Goal: Information Seeking & Learning: Learn about a topic

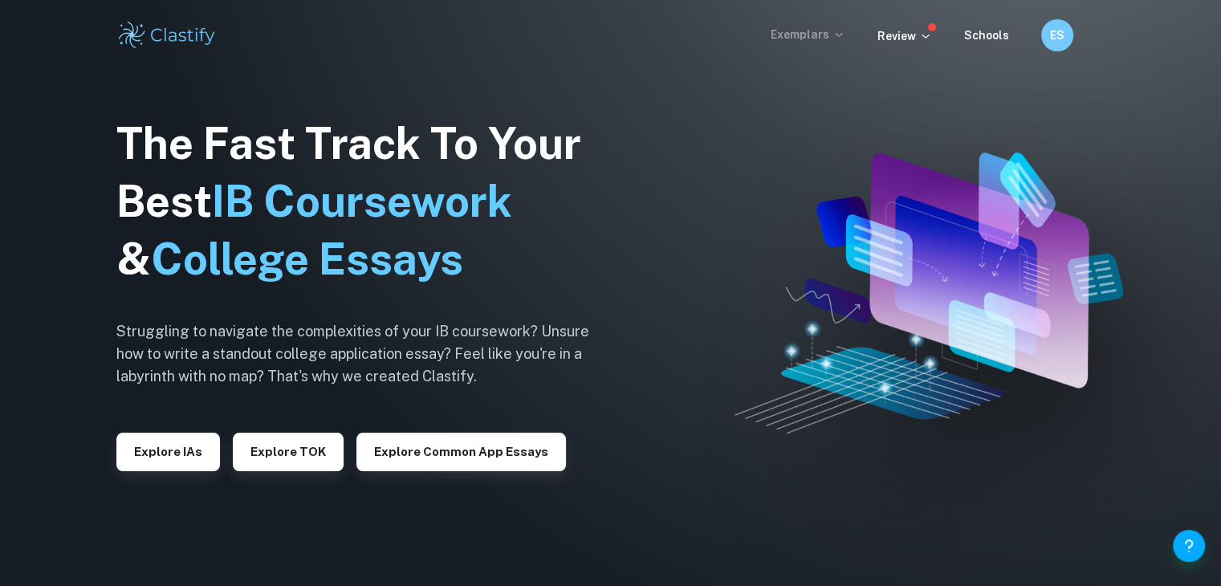
click at [825, 29] on p "Exemplars" at bounding box center [807, 35] width 75 height 18
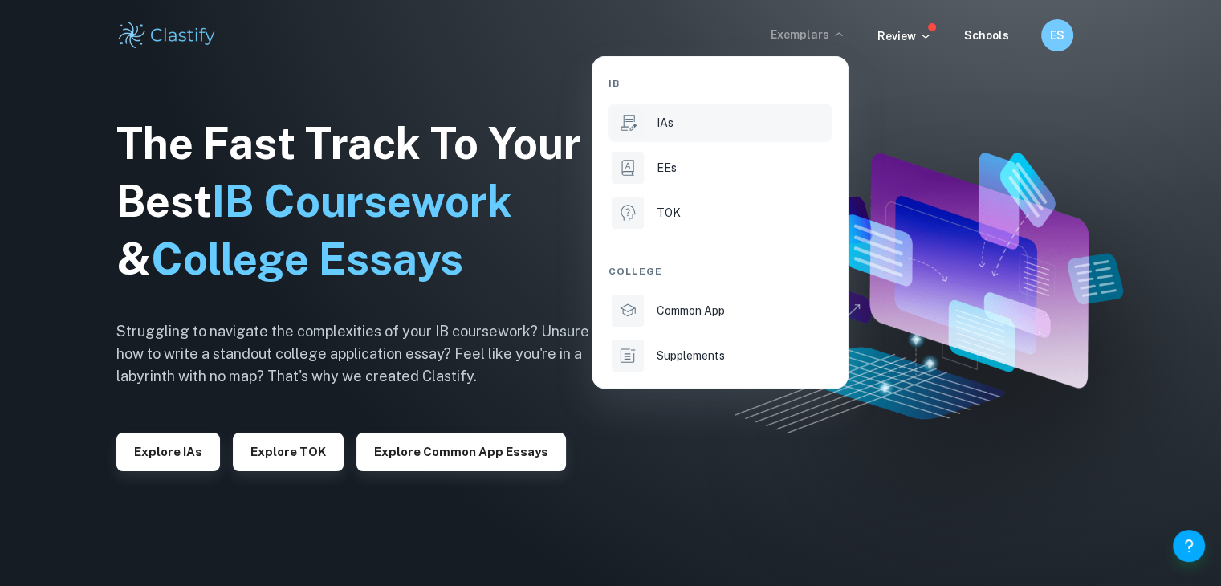
click at [690, 128] on div "IAs" at bounding box center [742, 123] width 172 height 18
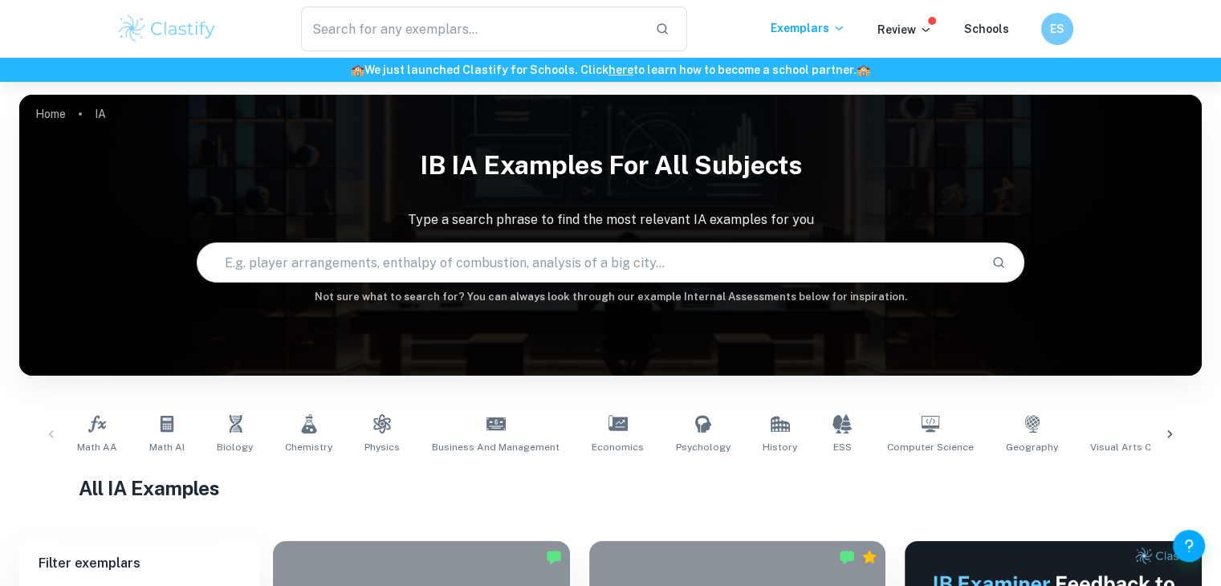
scroll to position [138, 0]
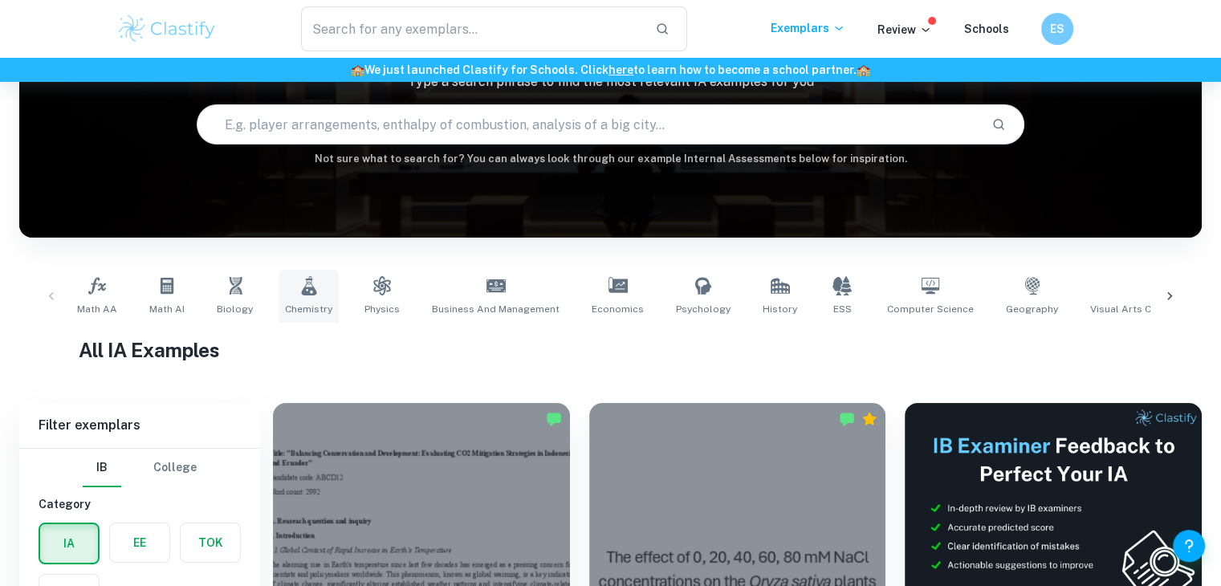
click at [319, 293] on link "Chemistry" at bounding box center [308, 296] width 60 height 53
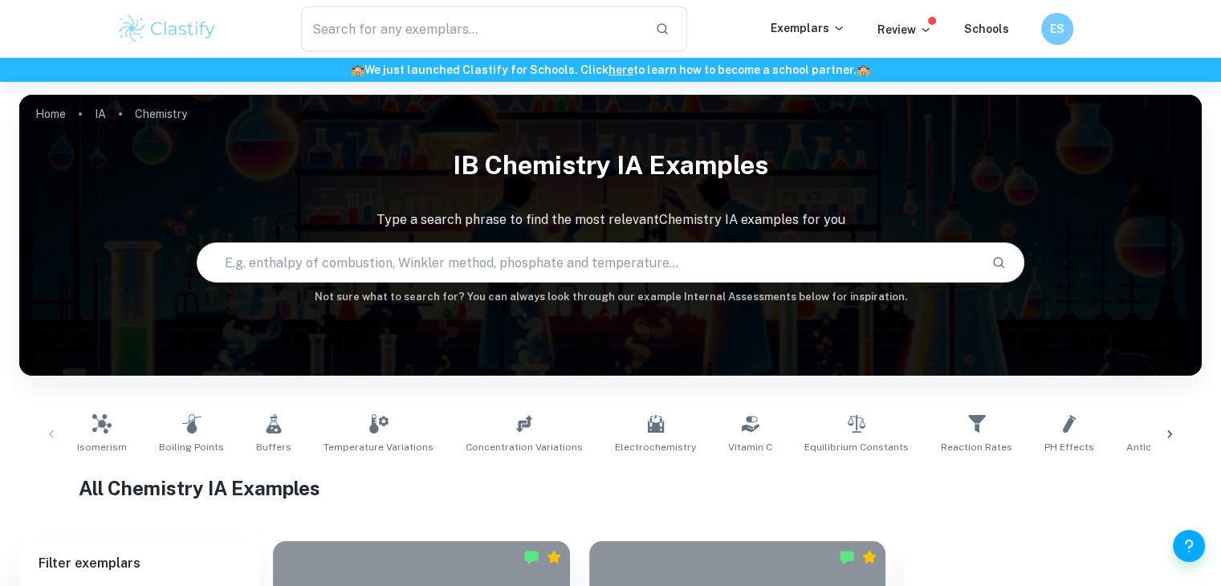
click at [306, 95] on div "Home IA Chemistry IB Chemistry IA examples Type a search phrase to find the mos…" at bounding box center [610, 95] width 1182 height 0
click at [273, 442] on span "Buffers" at bounding box center [273, 447] width 35 height 14
type input "Buffers"
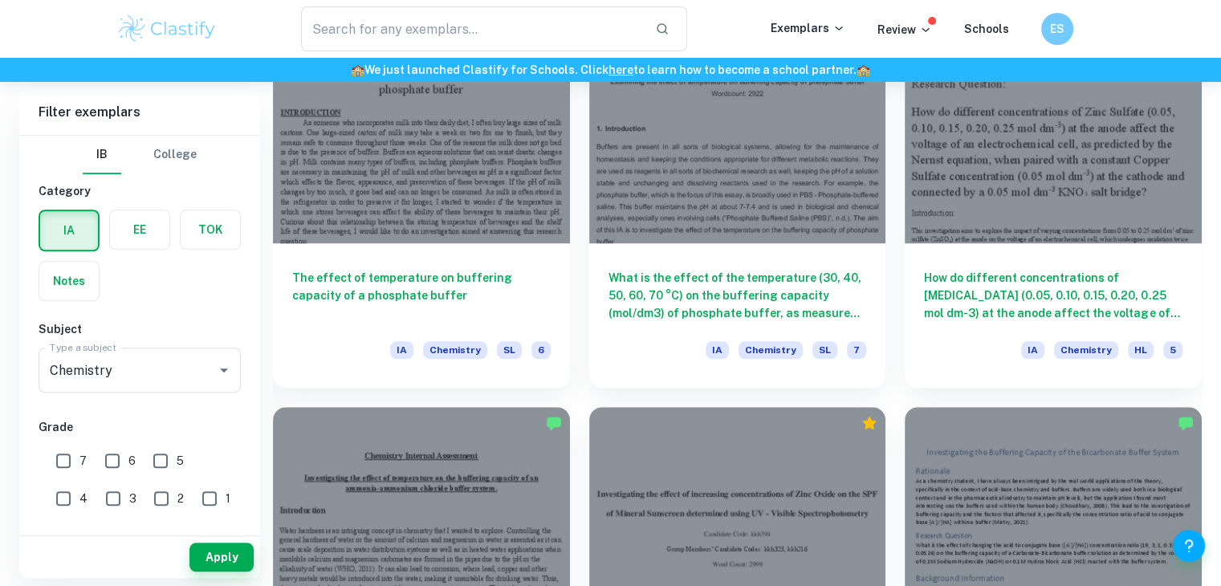
scroll to position [1429, 0]
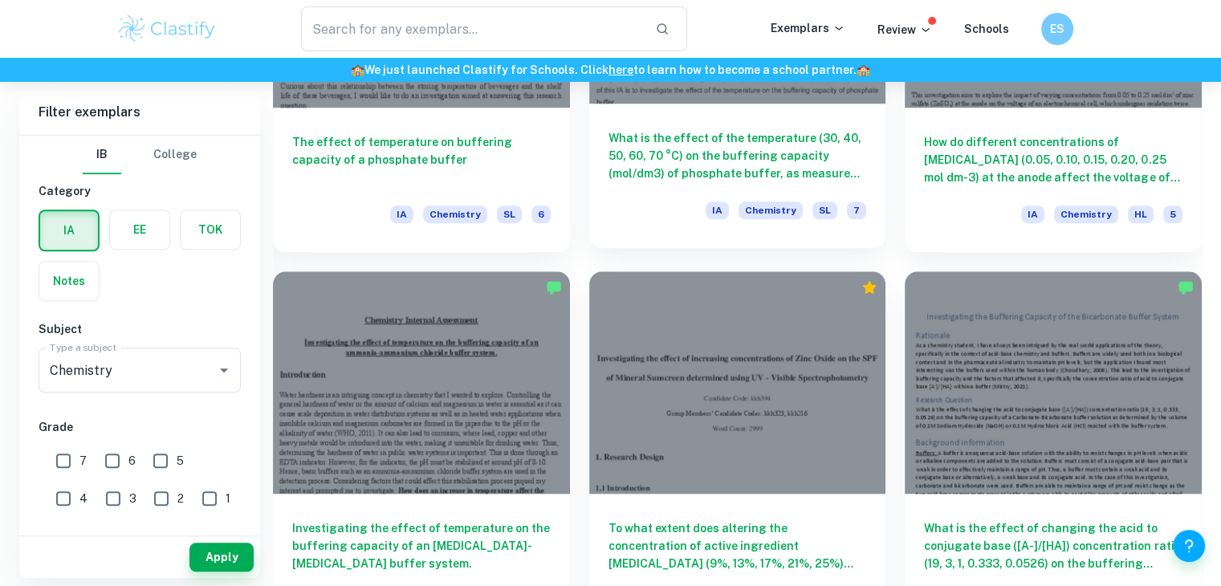
click at [667, 161] on h6 "What is the effect of the temperature (30, 40, 50, 60, 70 °C) on the buffering …" at bounding box center [737, 155] width 258 height 53
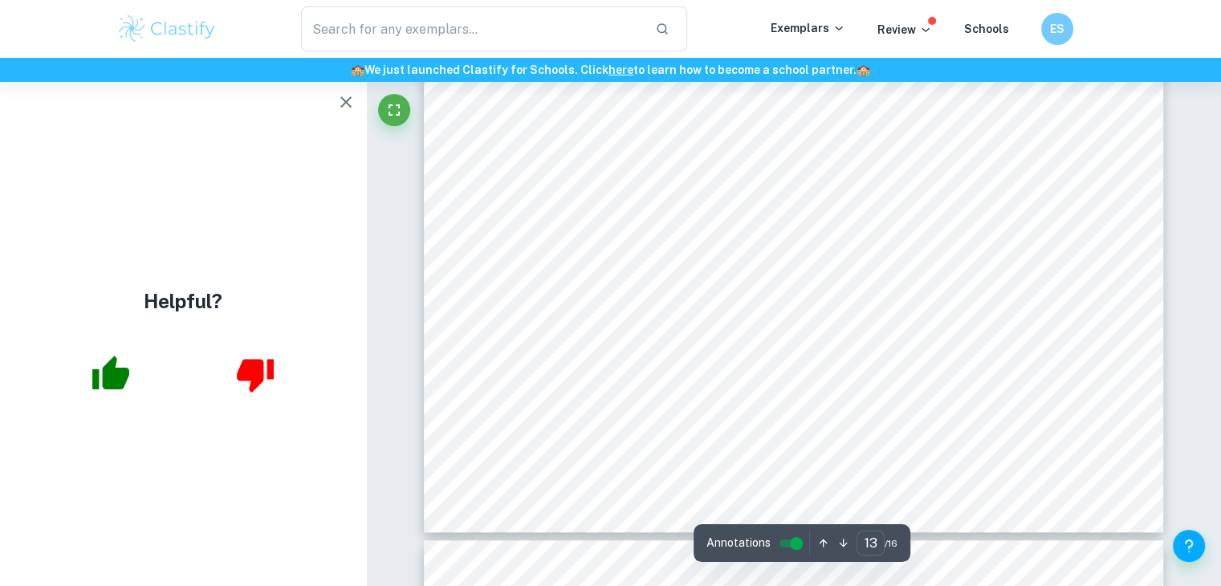
scroll to position [13376, 0]
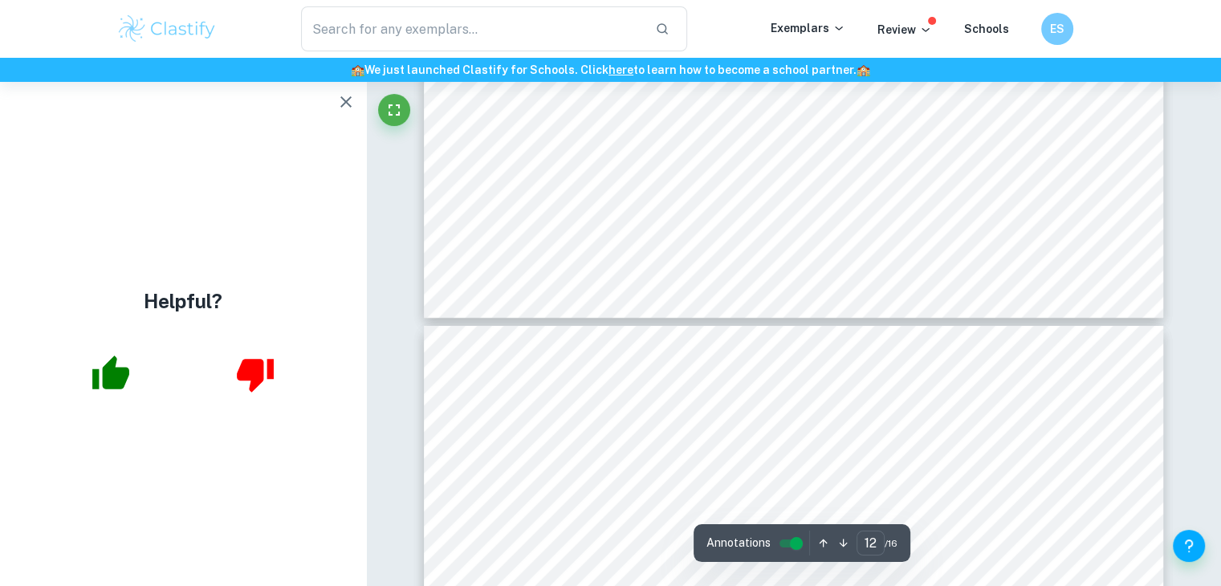
type input "11"
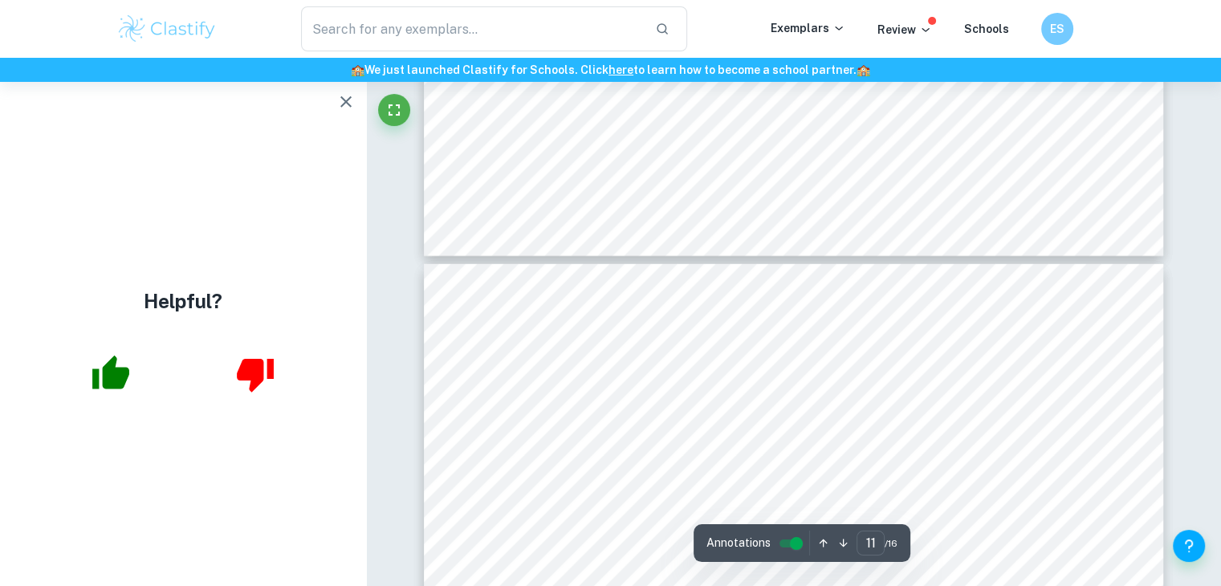
scroll to position [10467, 0]
